Goal: Information Seeking & Learning: Learn about a topic

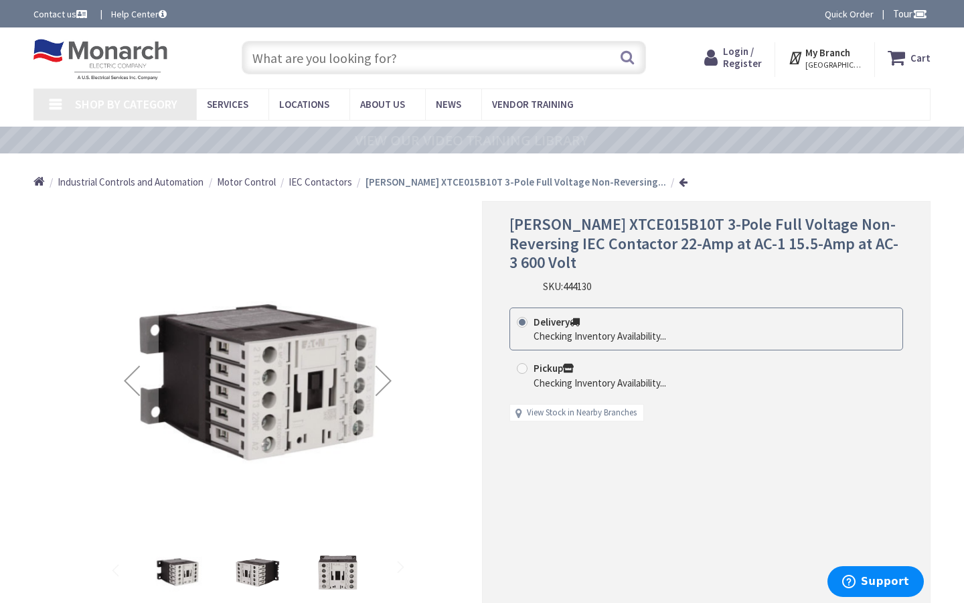
type input "Stormont, [GEOGRAPHIC_DATA], and [STREET_ADDRESS]"
